Goal: Check status: Check status

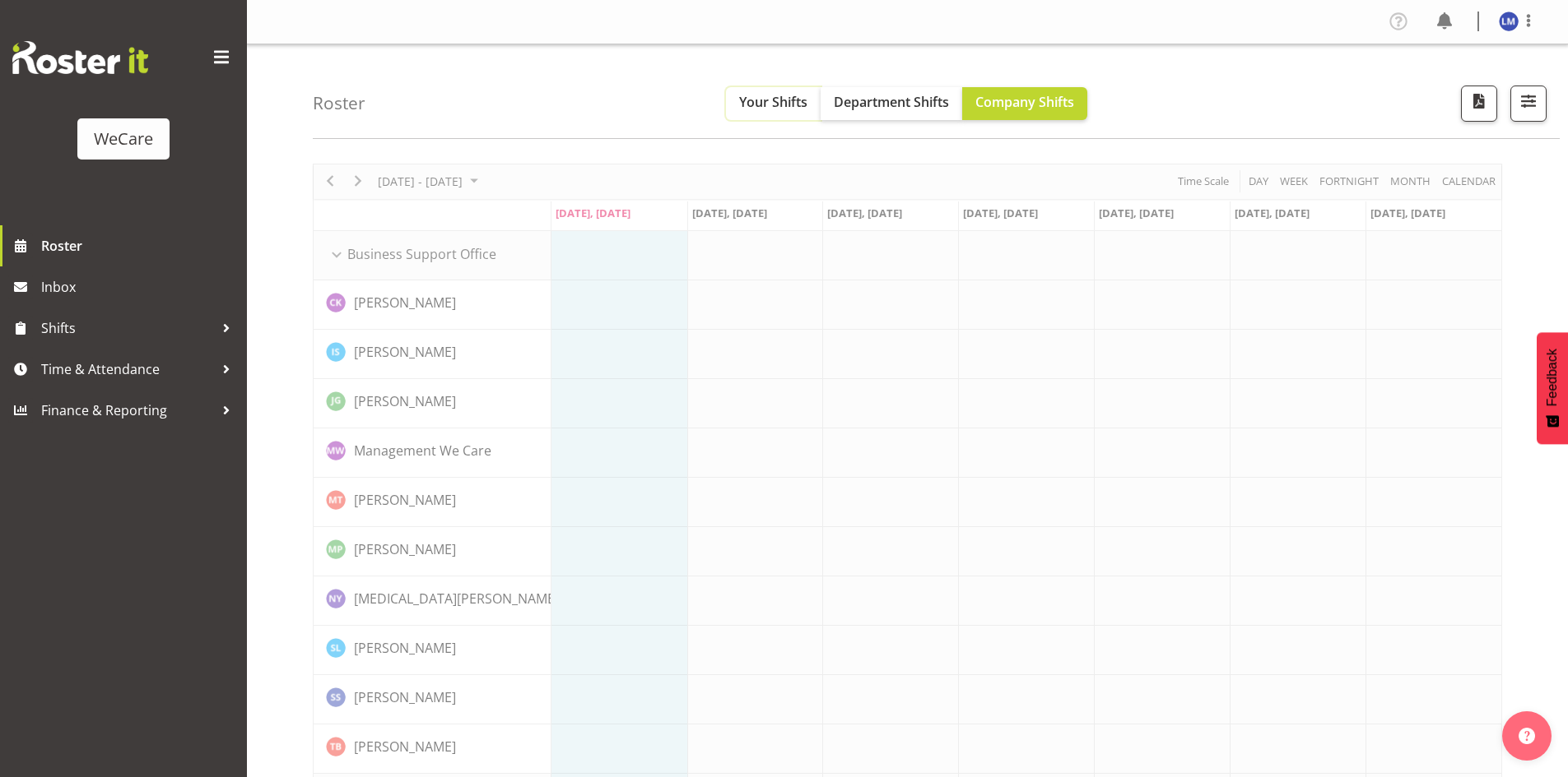
click at [780, 97] on span "Your Shifts" at bounding box center [773, 101] width 68 height 18
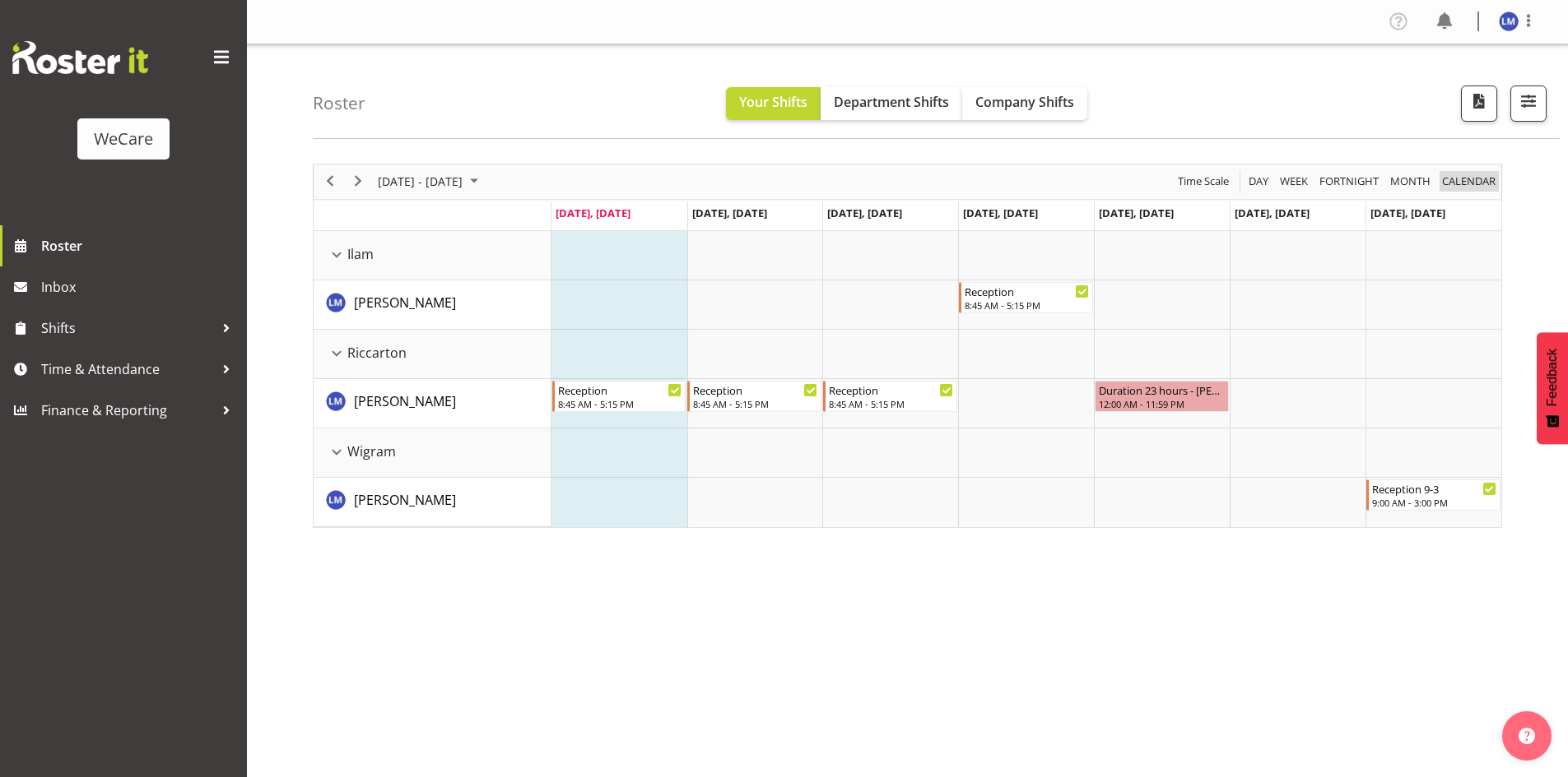
click at [1441, 190] on span "calendar" at bounding box center [1469, 181] width 57 height 21
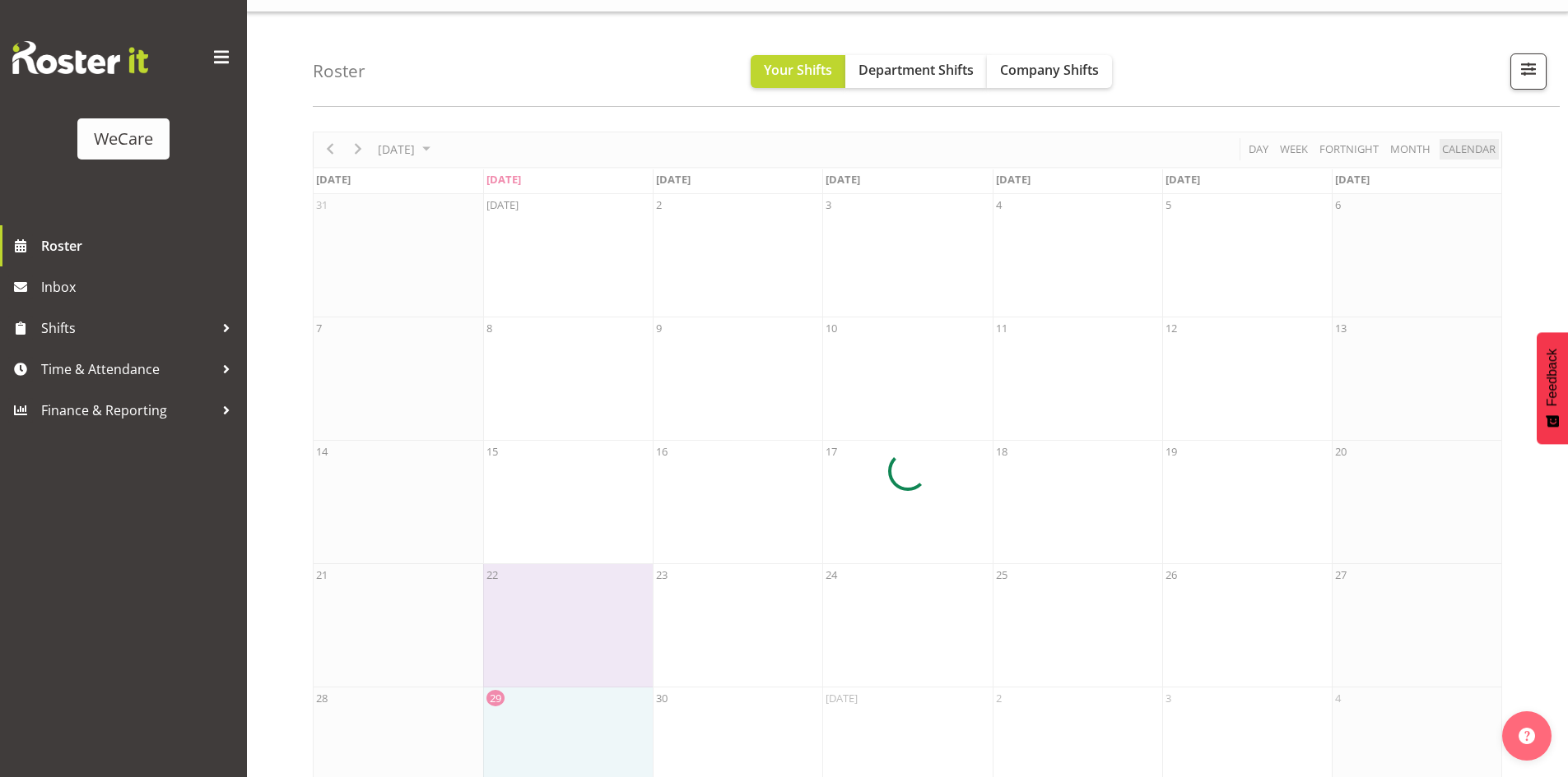
scroll to position [79, 0]
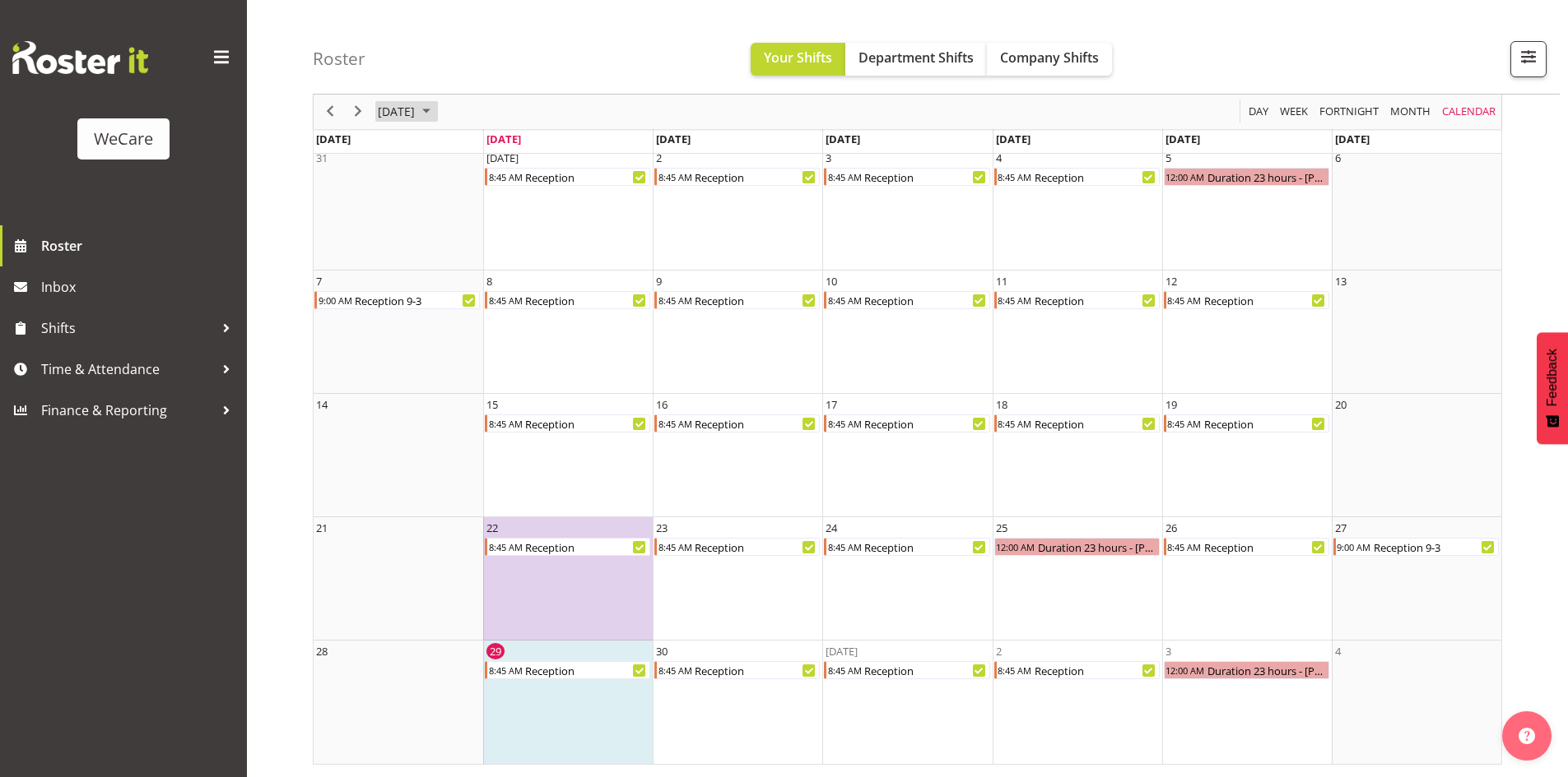
click at [416, 115] on span "[DATE]" at bounding box center [396, 112] width 41 height 21
click at [457, 290] on span "Oct" at bounding box center [450, 296] width 37 height 37
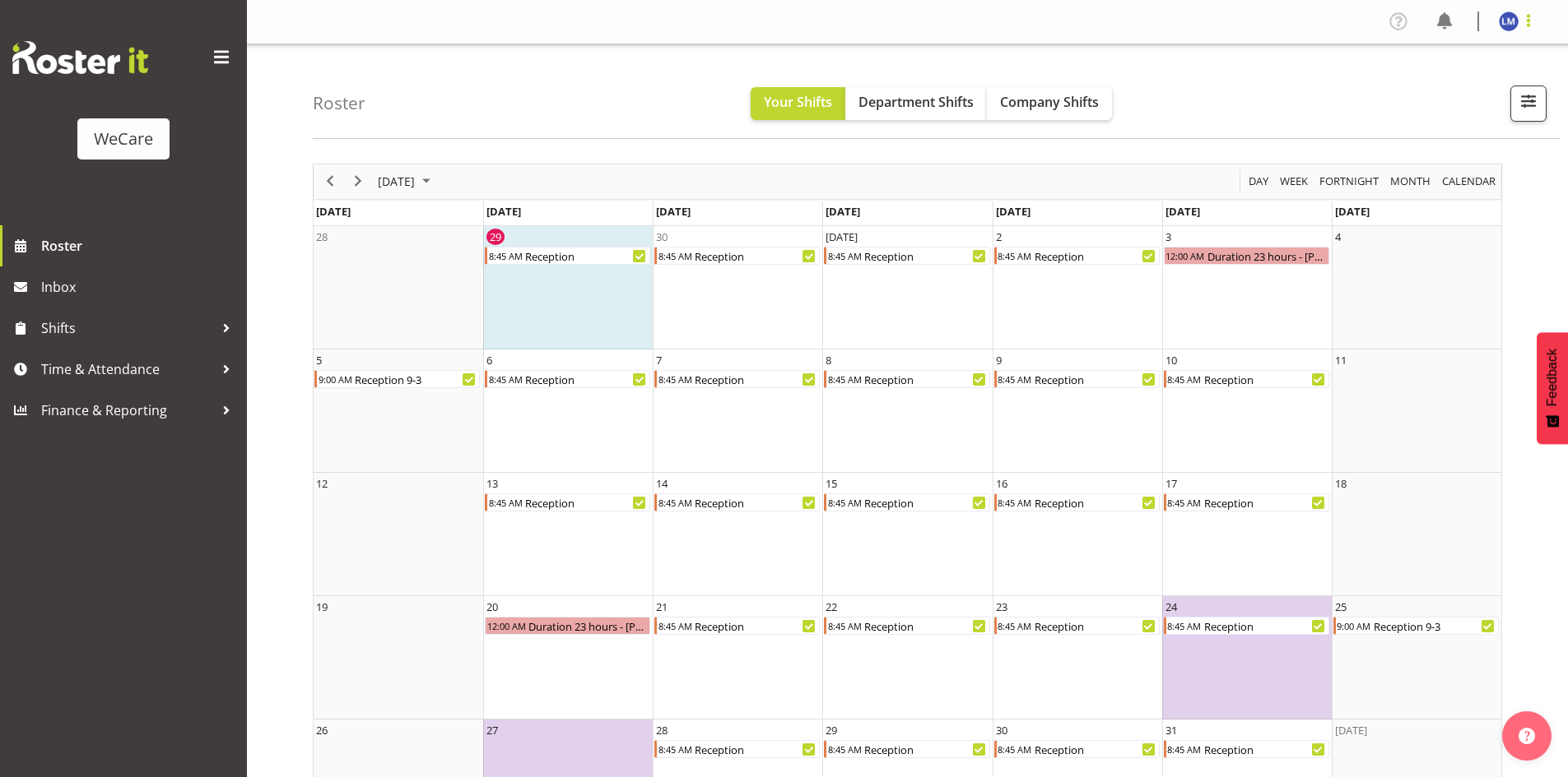
click at [1535, 28] on span at bounding box center [1527, 20] width 20 height 20
click at [1454, 93] on link "Log Out" at bounding box center [1458, 86] width 158 height 29
